Goal: Find specific page/section: Find specific page/section

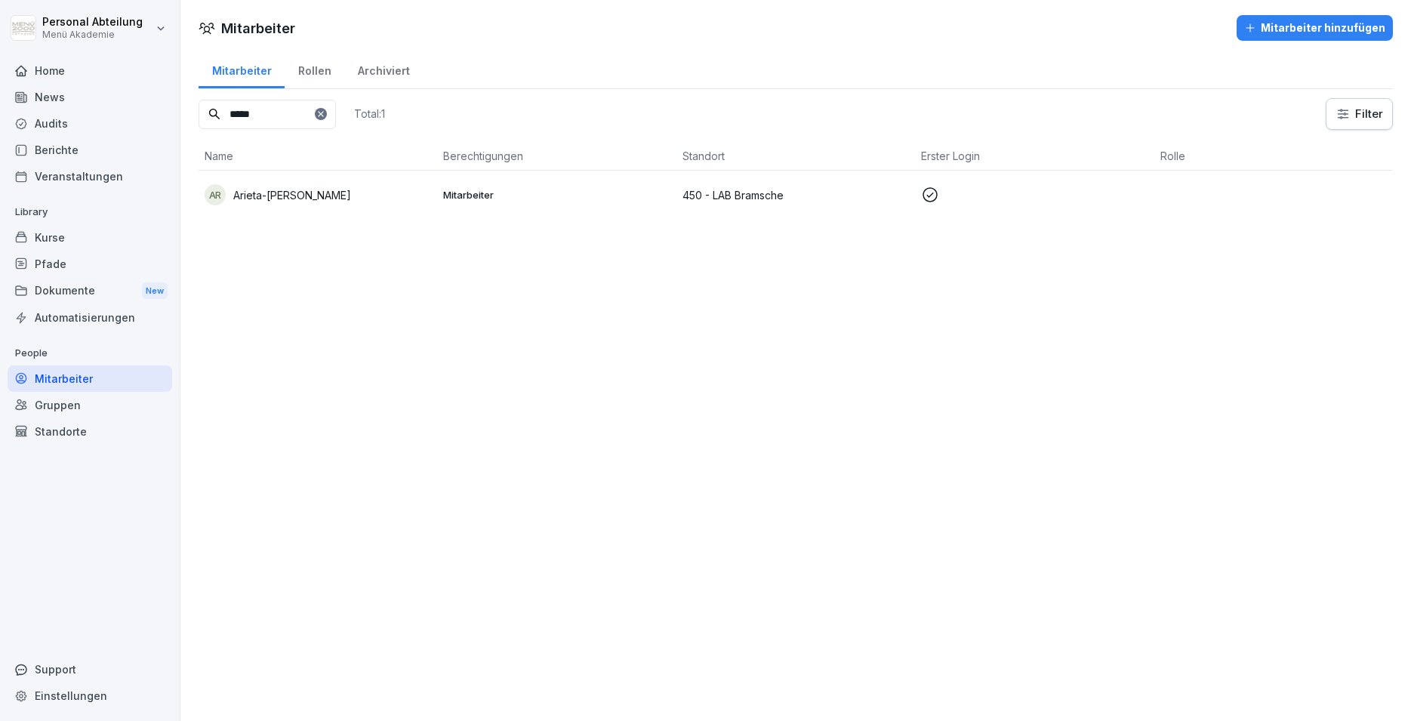
drag, startPoint x: 294, startPoint y: 105, endPoint x: 138, endPoint y: 98, distance: 155.7
click at [199, 100] on input "*****" at bounding box center [267, 114] width 137 height 29
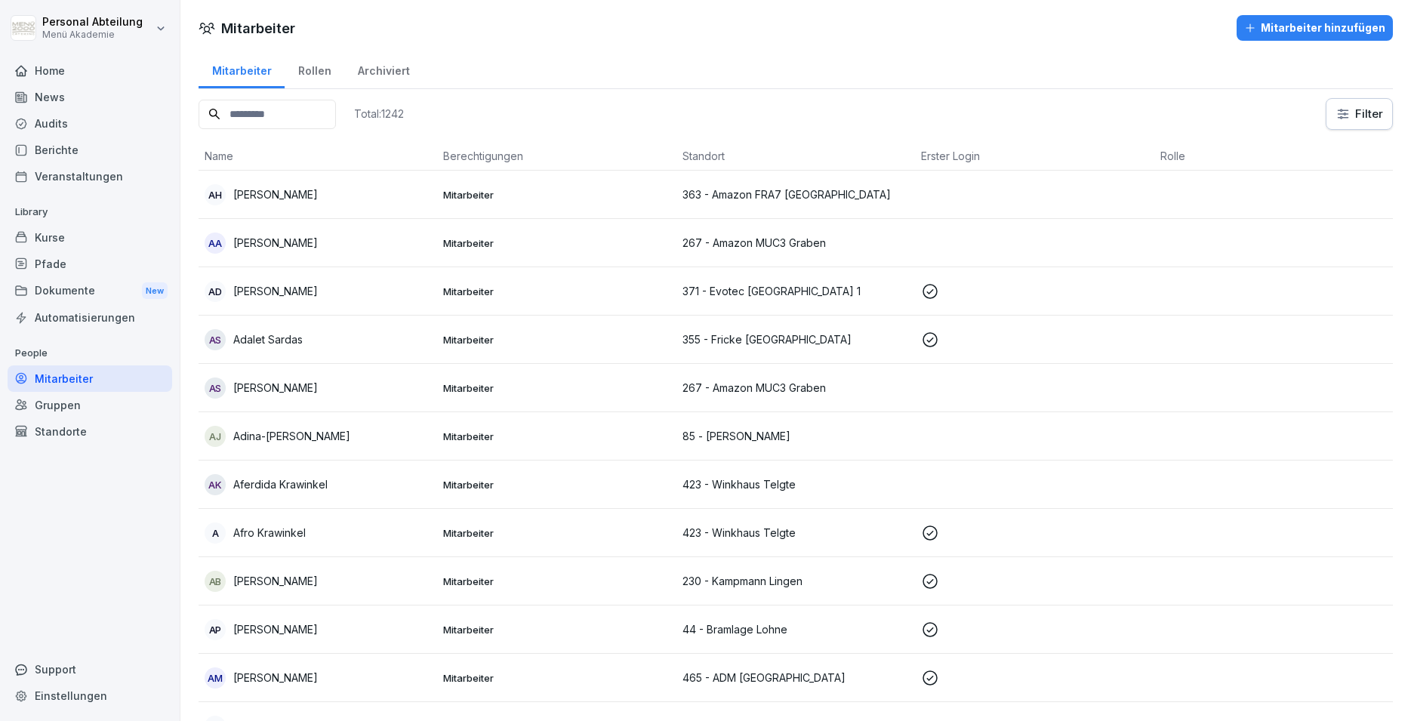
click at [58, 433] on div "Standorte" at bounding box center [90, 431] width 165 height 26
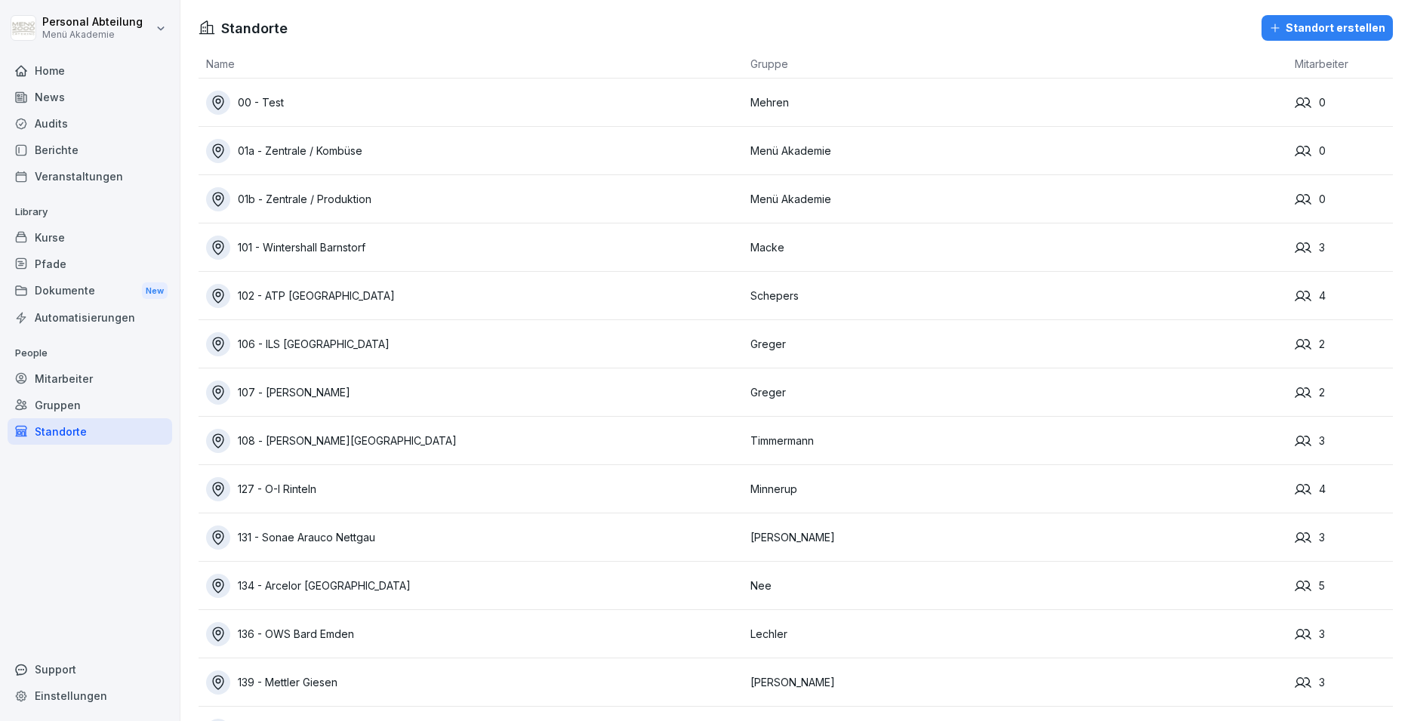
click at [59, 380] on div "Mitarbeiter" at bounding box center [90, 378] width 165 height 26
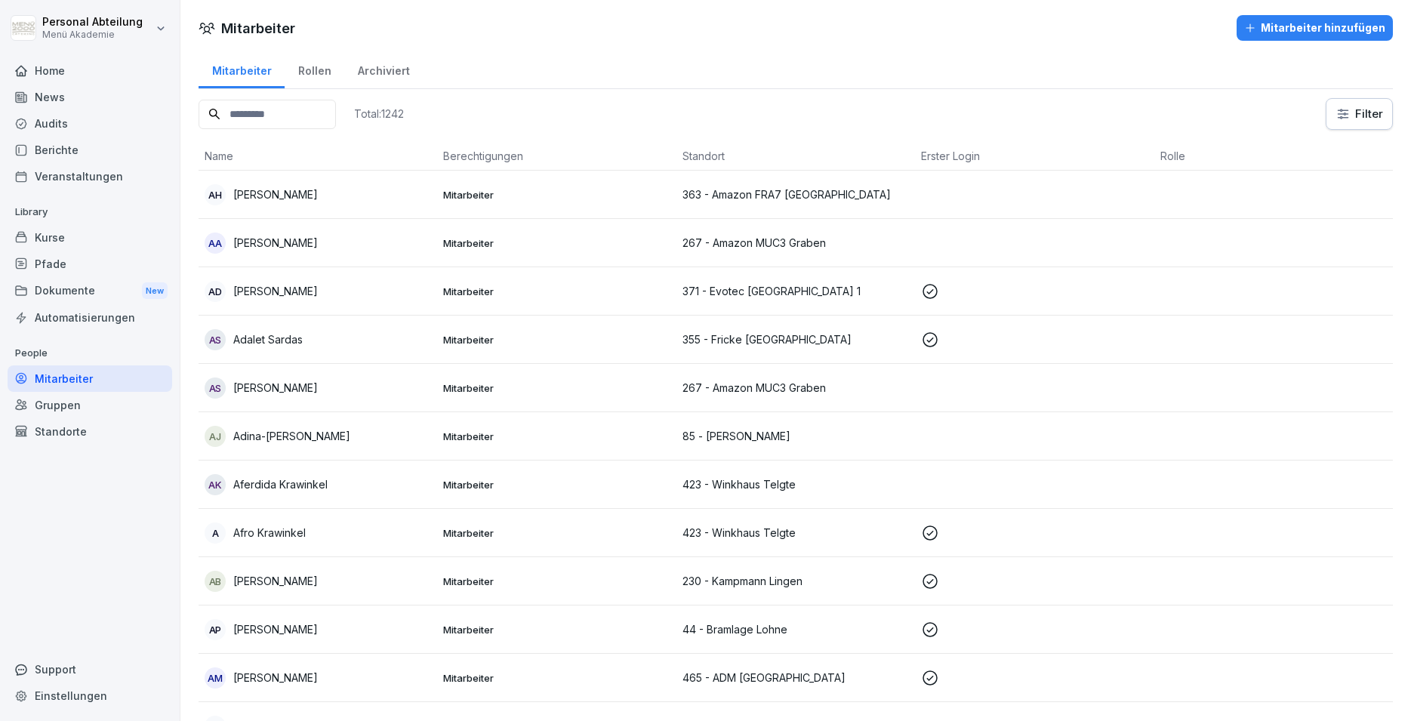
click at [82, 374] on div "Mitarbeiter" at bounding box center [90, 378] width 165 height 26
click at [252, 113] on input at bounding box center [267, 114] width 137 height 29
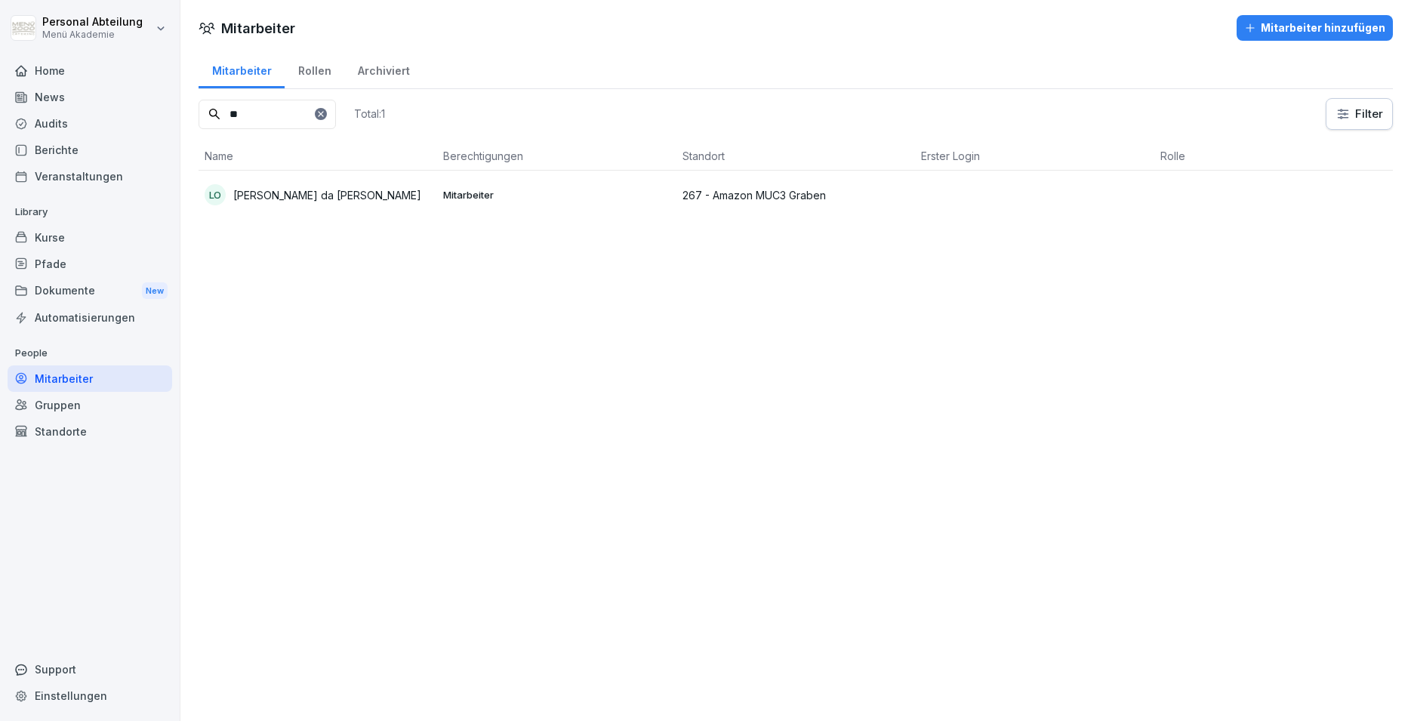
type input "*"
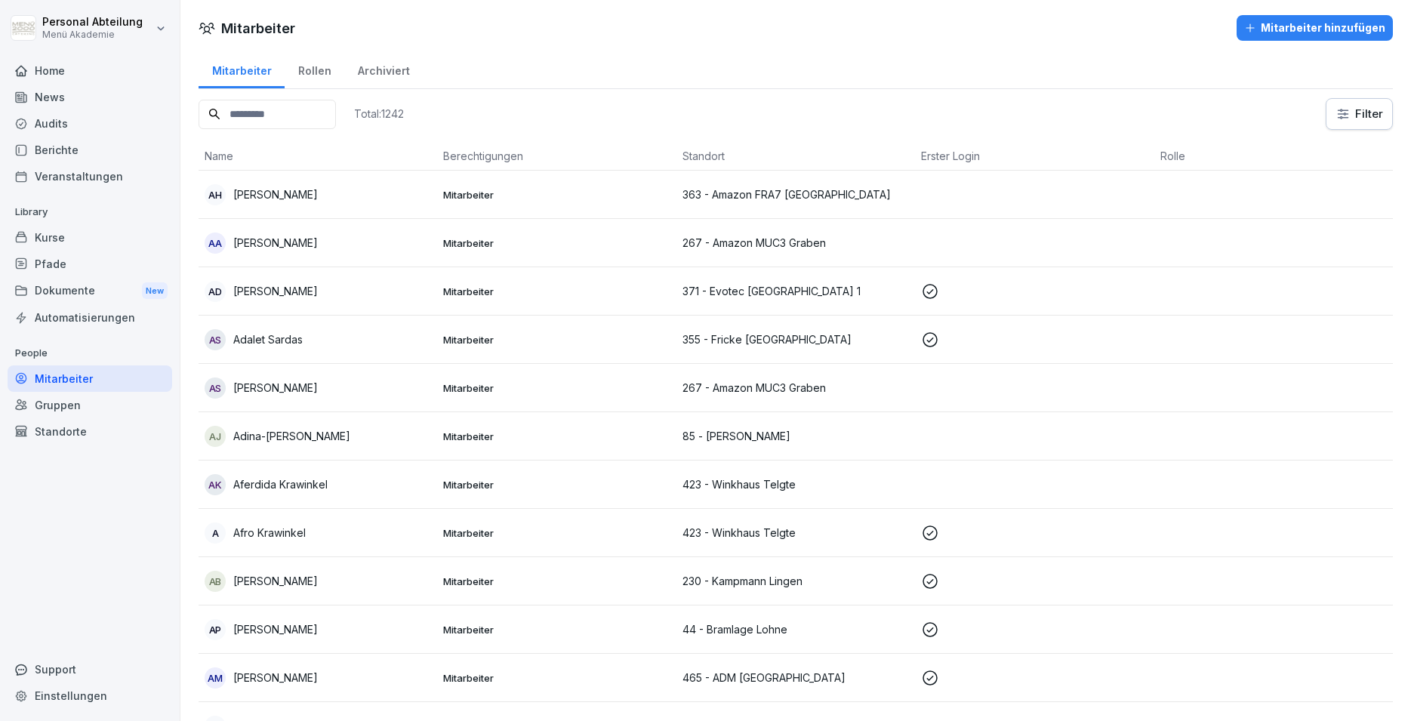
drag, startPoint x: 54, startPoint y: 424, endPoint x: 63, endPoint y: 432, distance: 11.8
click at [55, 427] on div "Standorte" at bounding box center [90, 431] width 165 height 26
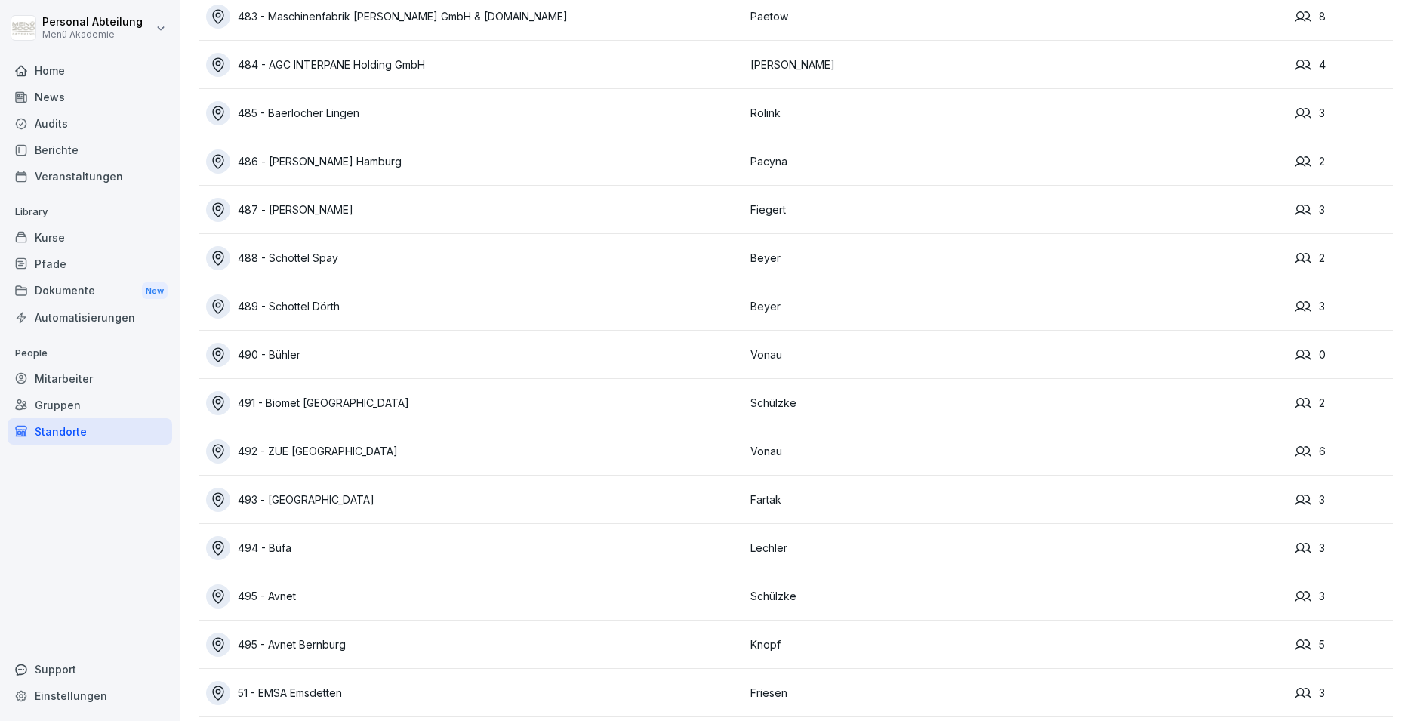
scroll to position [9966, 0]
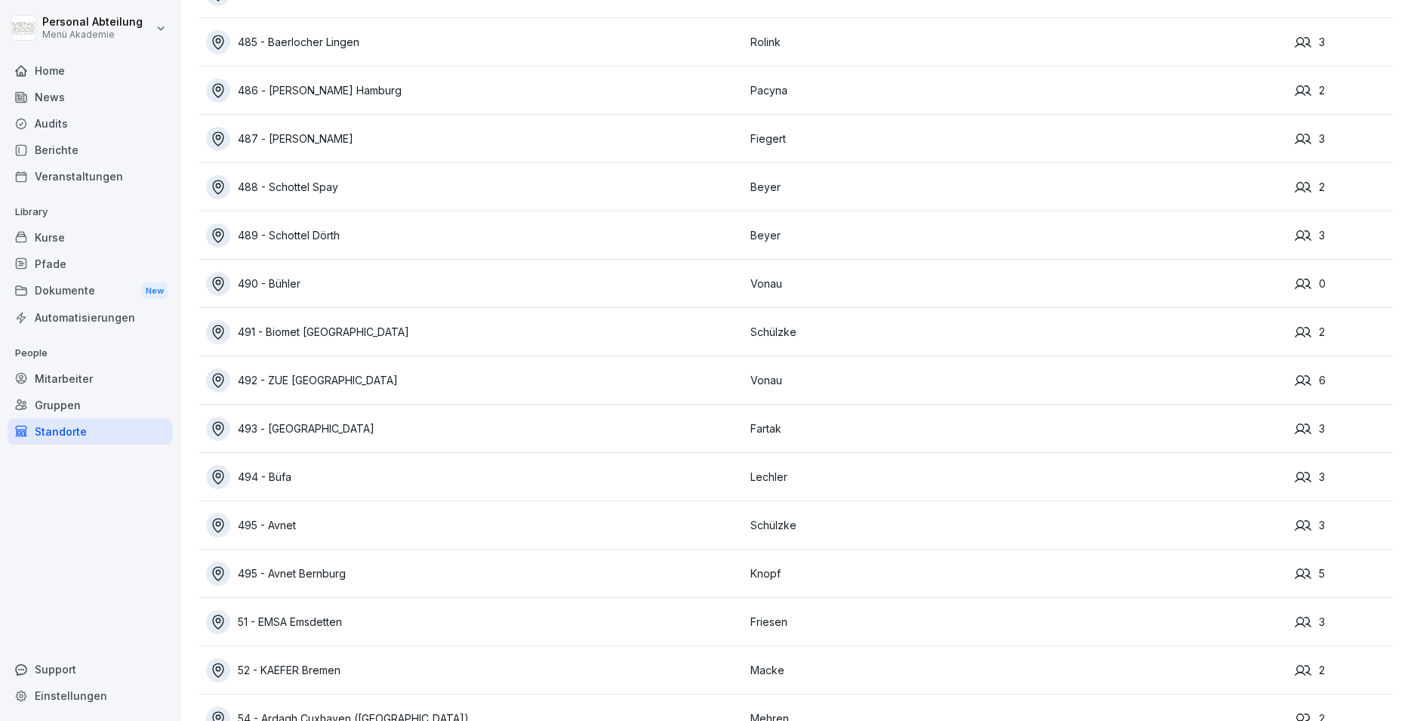
click at [289, 425] on div "493 - [GEOGRAPHIC_DATA]" at bounding box center [474, 429] width 537 height 24
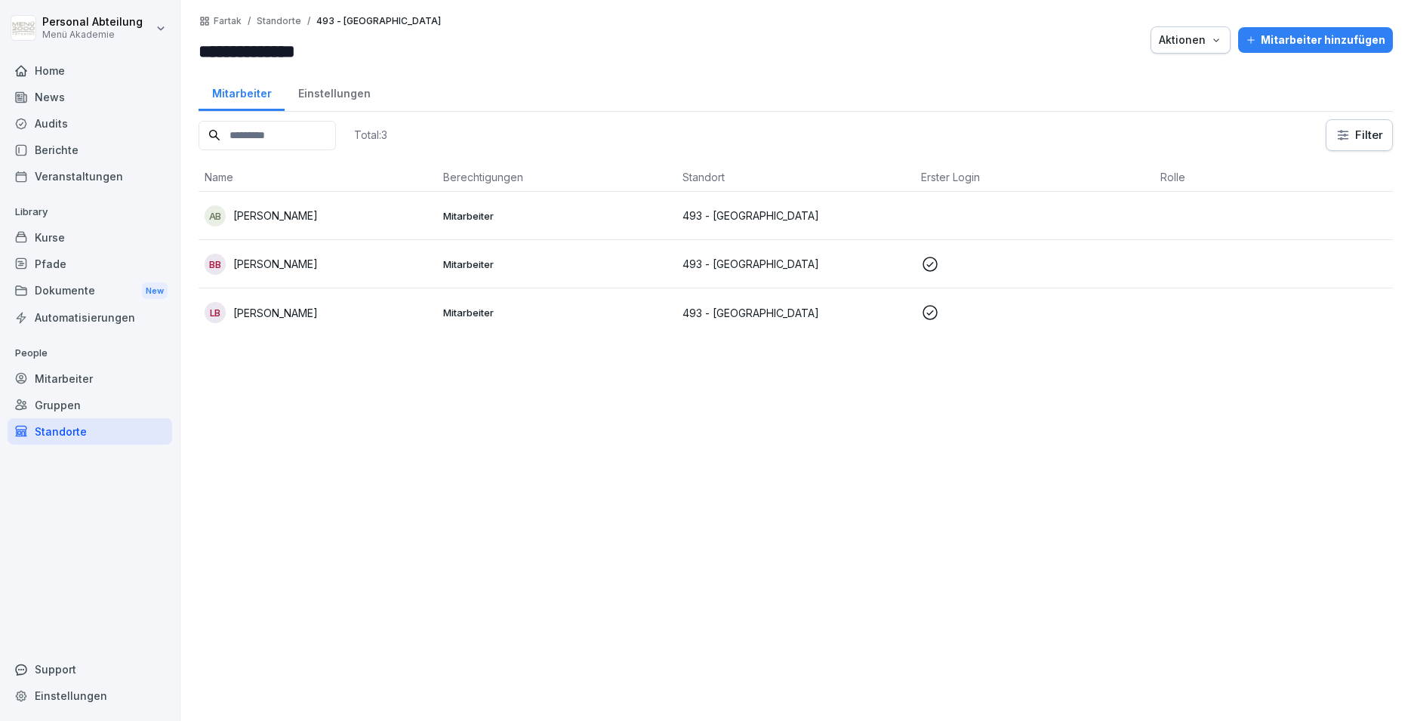
drag, startPoint x: 263, startPoint y: 267, endPoint x: 273, endPoint y: 267, distance: 10.6
click at [263, 267] on p "[PERSON_NAME]" at bounding box center [275, 264] width 85 height 16
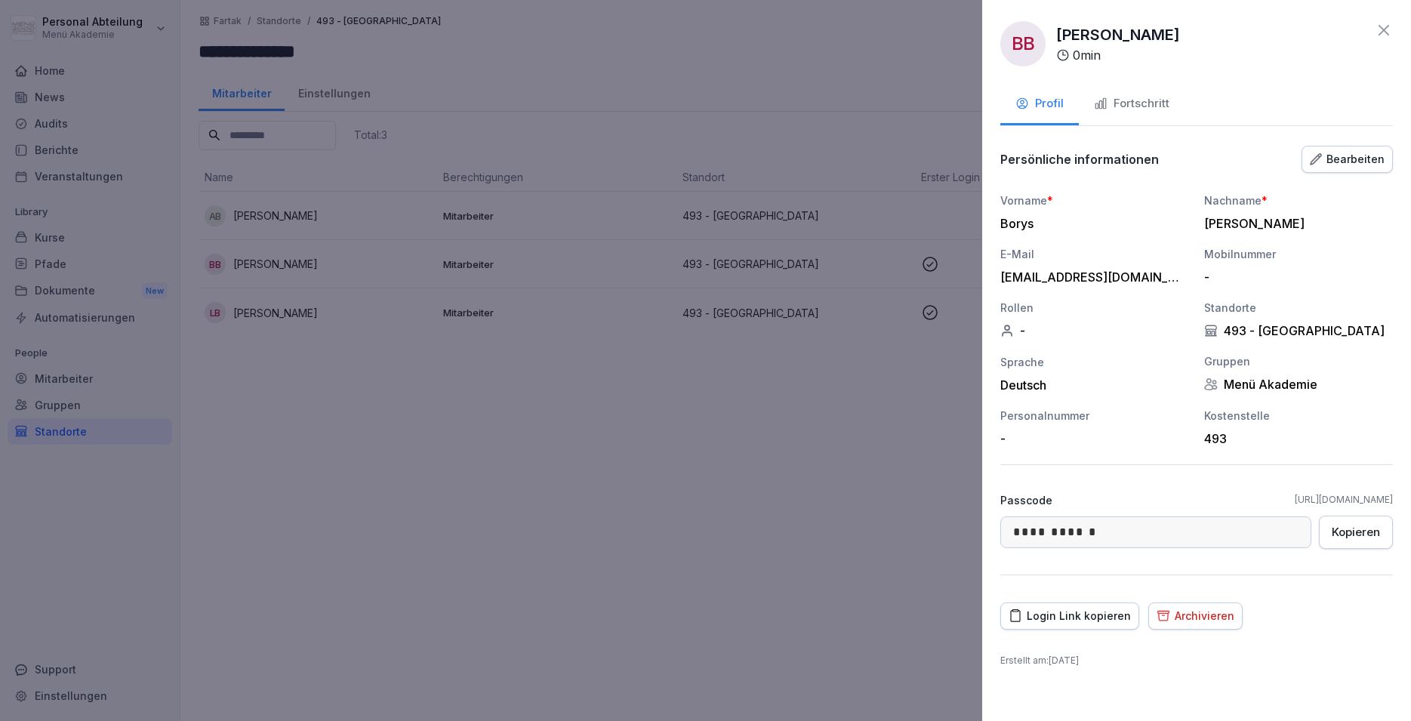
click at [1084, 609] on div "Login Link kopieren" at bounding box center [1070, 616] width 122 height 17
click at [1295, 499] on link "[URL][DOMAIN_NAME]" at bounding box center [1344, 500] width 98 height 14
click at [1382, 35] on icon at bounding box center [1384, 30] width 18 height 18
